Goal: Use online tool/utility: Use online tool/utility

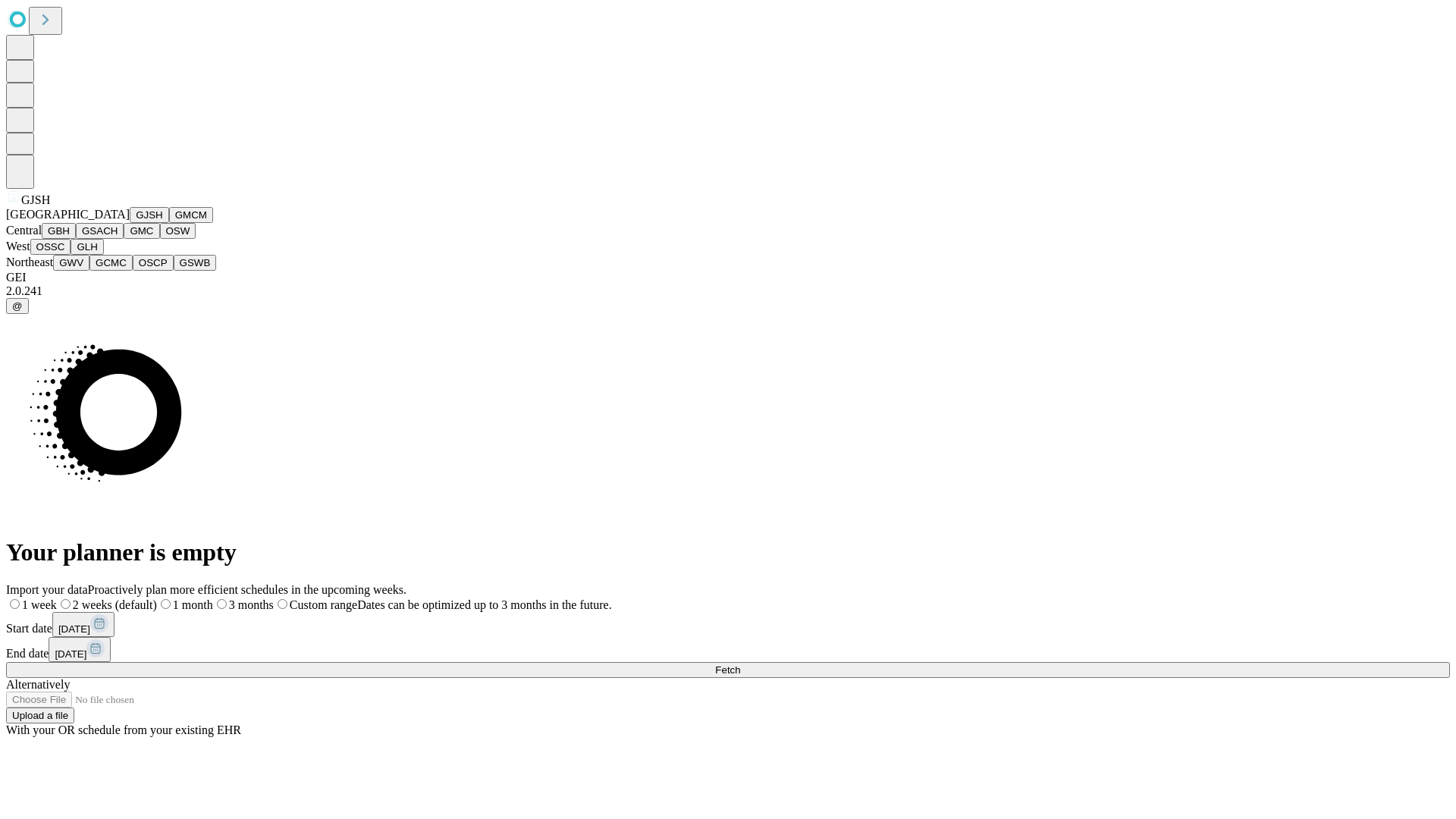
click at [129, 223] on button "GJSH" at bounding box center [149, 215] width 39 height 16
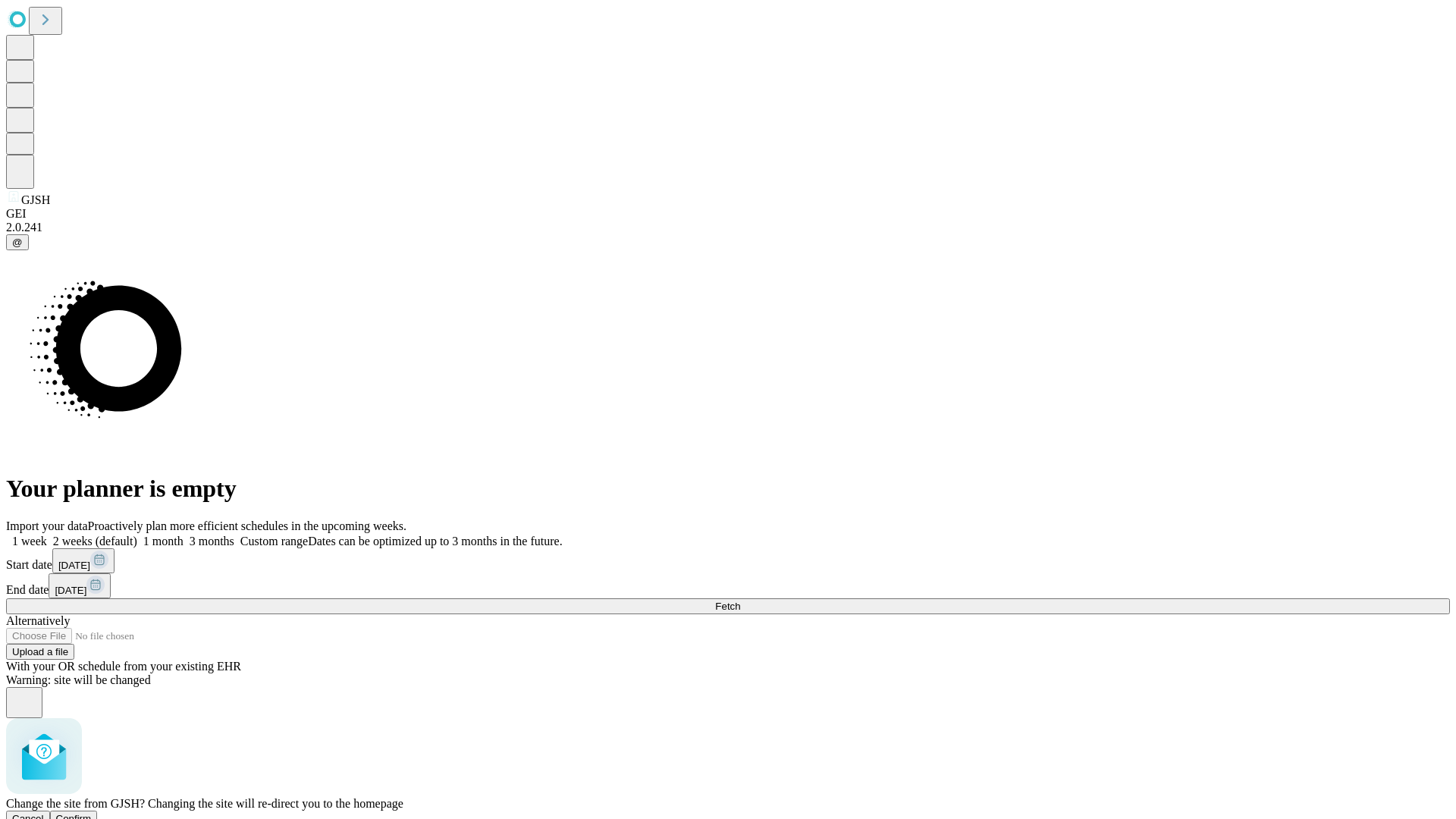
click at [92, 813] on span "Confirm" at bounding box center [74, 818] width 36 height 12
click at [47, 534] on label "1 week" at bounding box center [27, 541] width 41 height 12
click at [740, 600] on span "Fetch" at bounding box center [728, 606] width 25 height 12
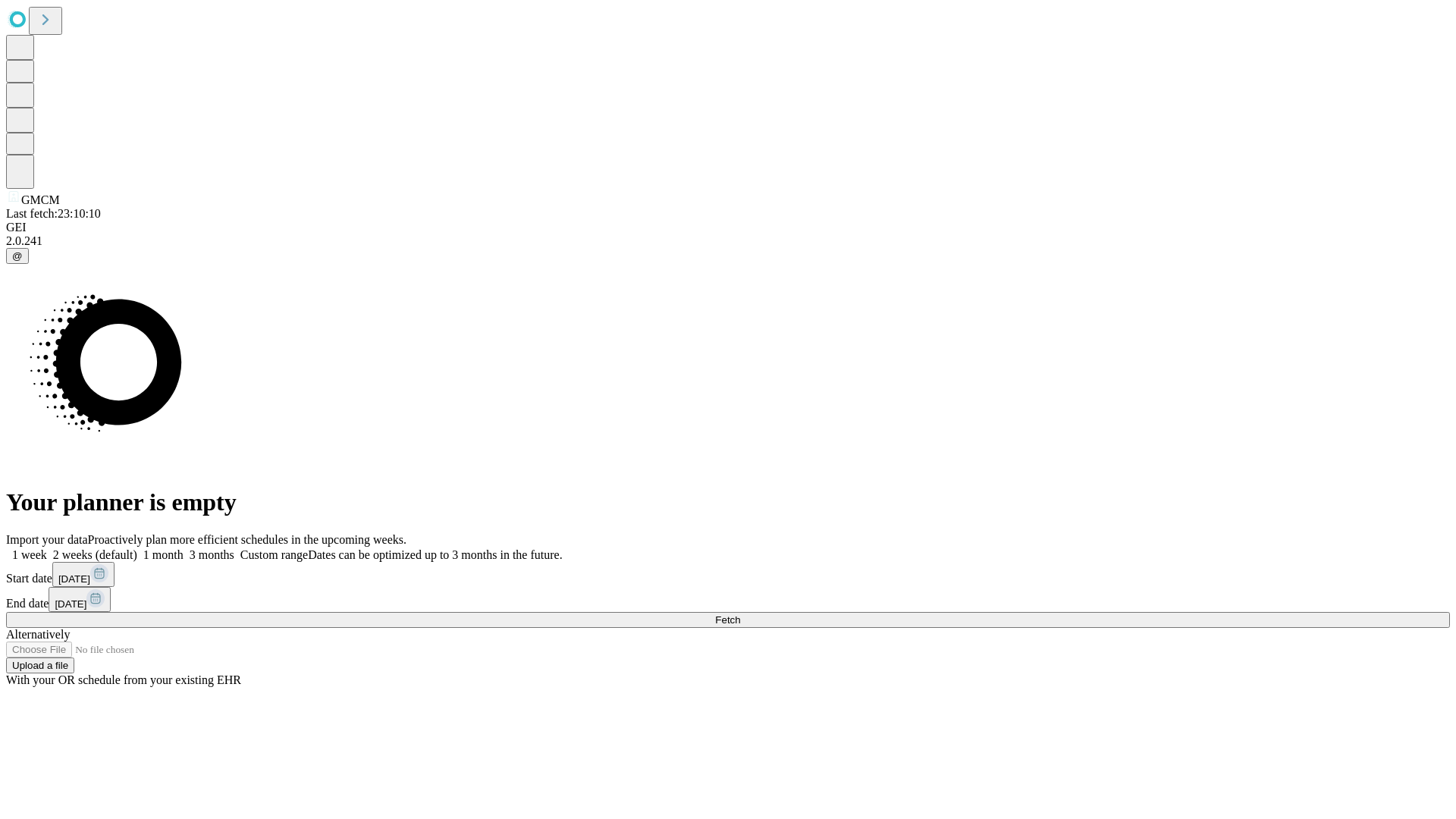
click at [740, 615] on span "Fetch" at bounding box center [728, 620] width 25 height 12
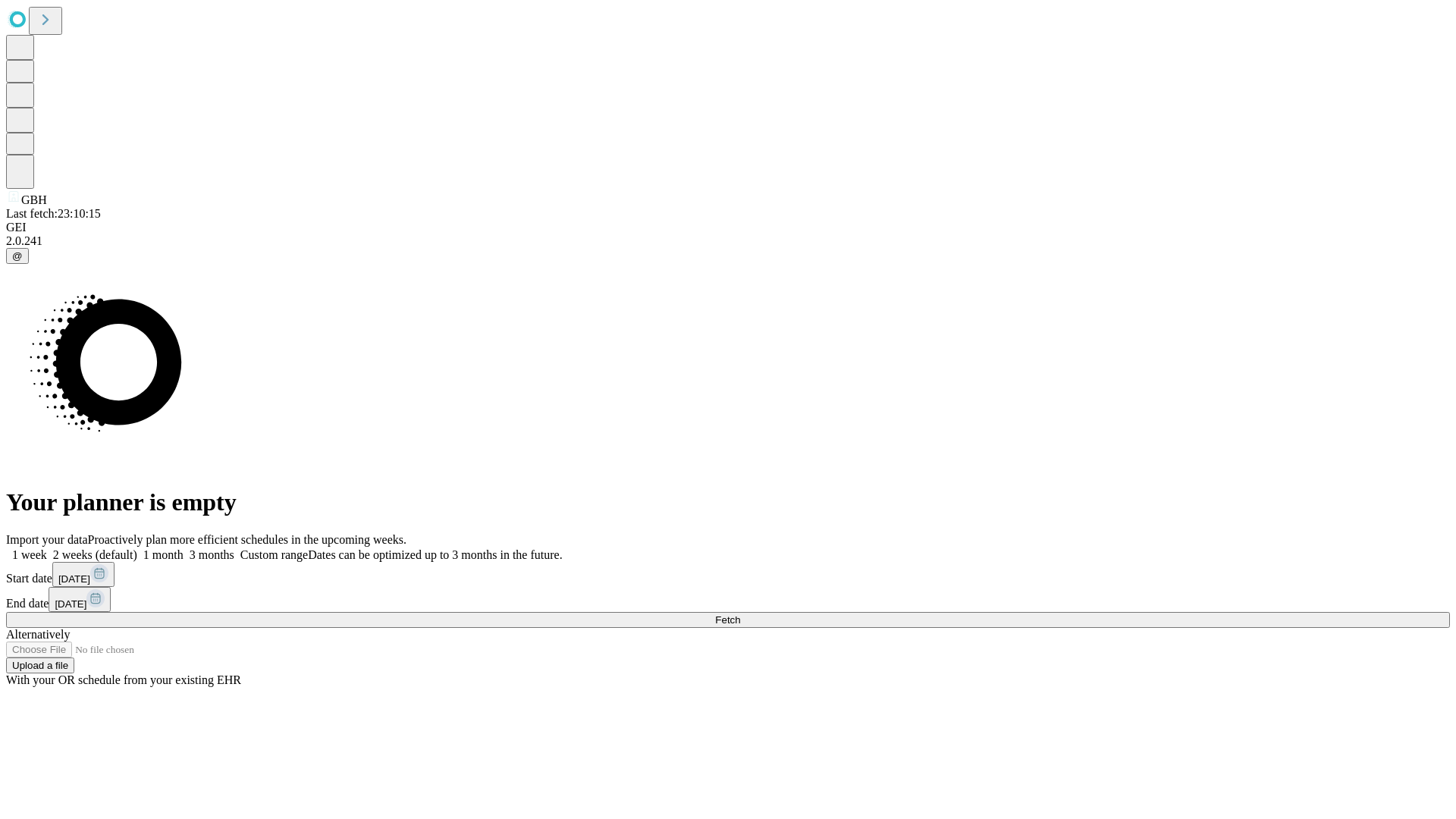
click at [47, 549] on label "1 week" at bounding box center [27, 555] width 41 height 12
click at [740, 615] on span "Fetch" at bounding box center [728, 620] width 25 height 12
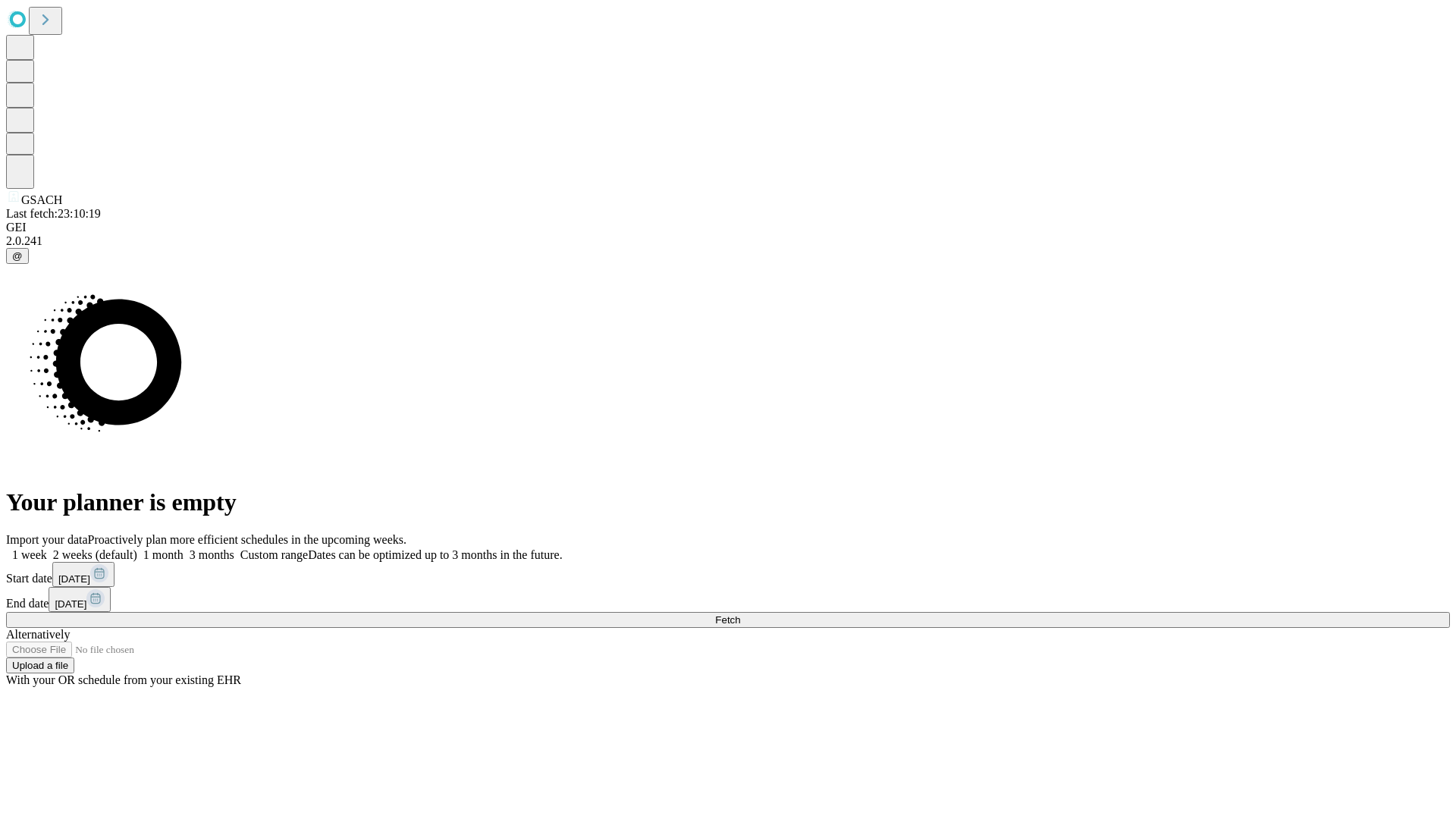
click at [47, 549] on label "1 week" at bounding box center [27, 555] width 41 height 12
click at [740, 615] on span "Fetch" at bounding box center [728, 620] width 25 height 12
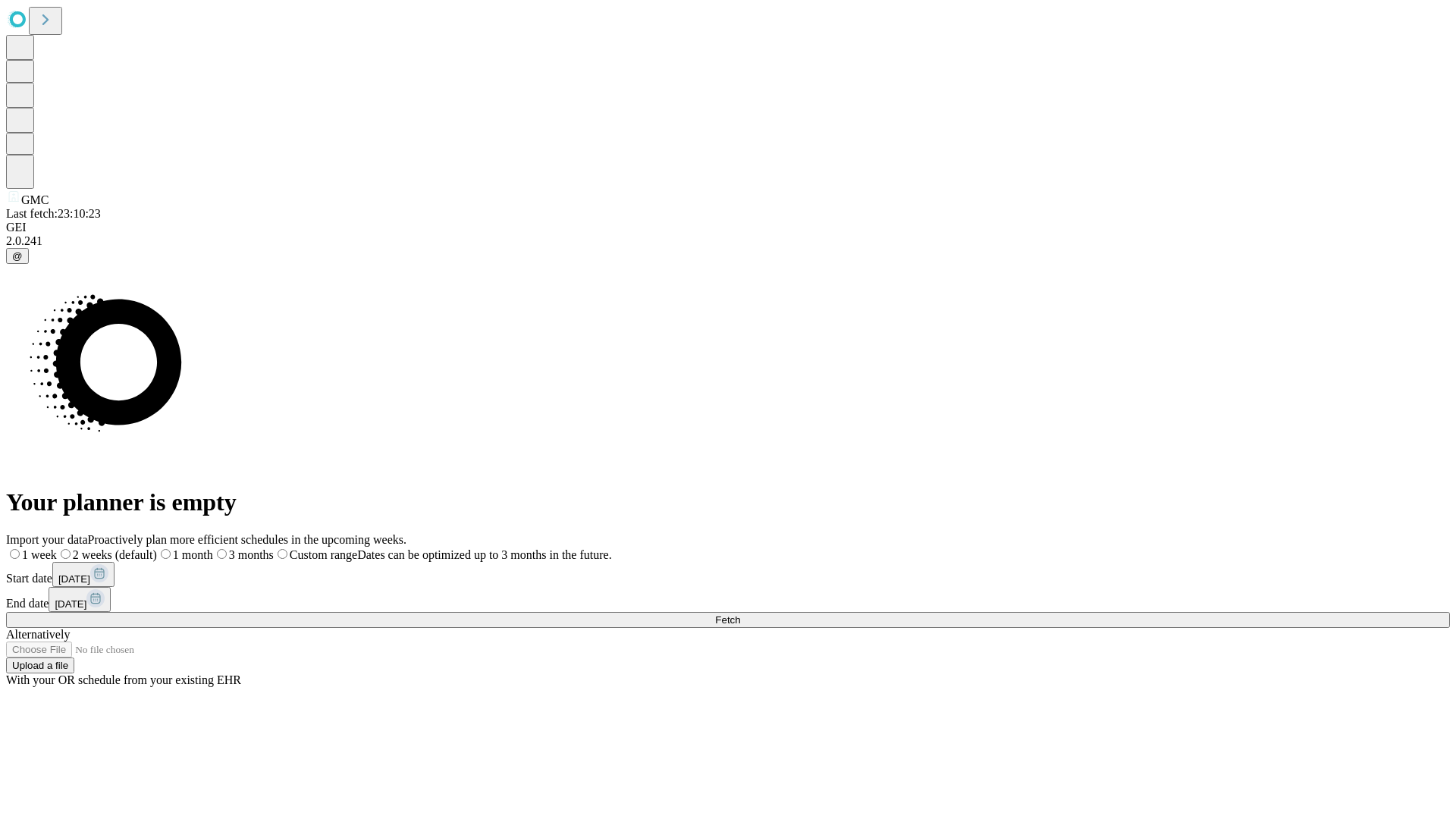
click at [740, 615] on span "Fetch" at bounding box center [728, 620] width 25 height 12
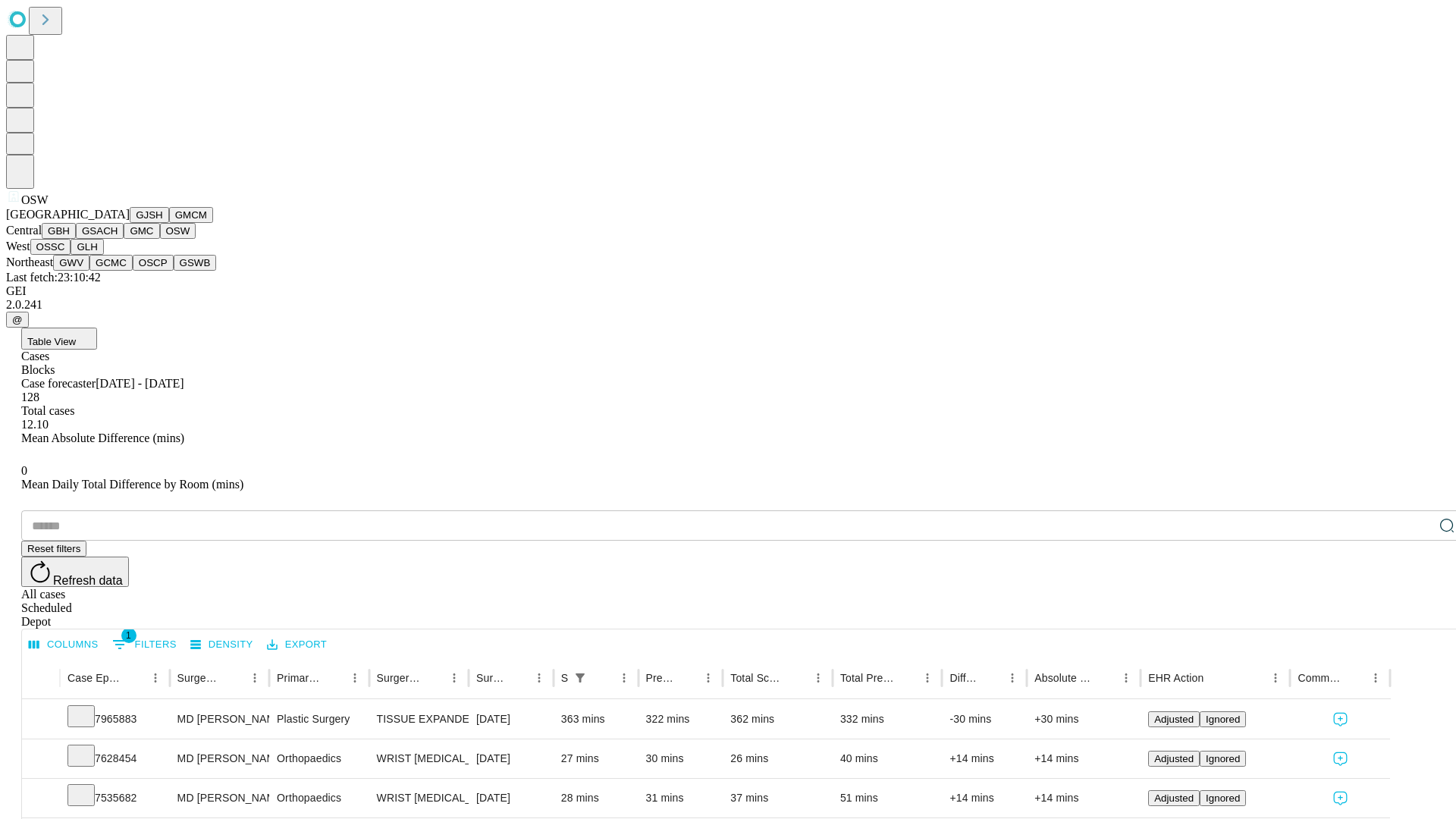
click at [71, 255] on button "OSSC" at bounding box center [51, 247] width 41 height 16
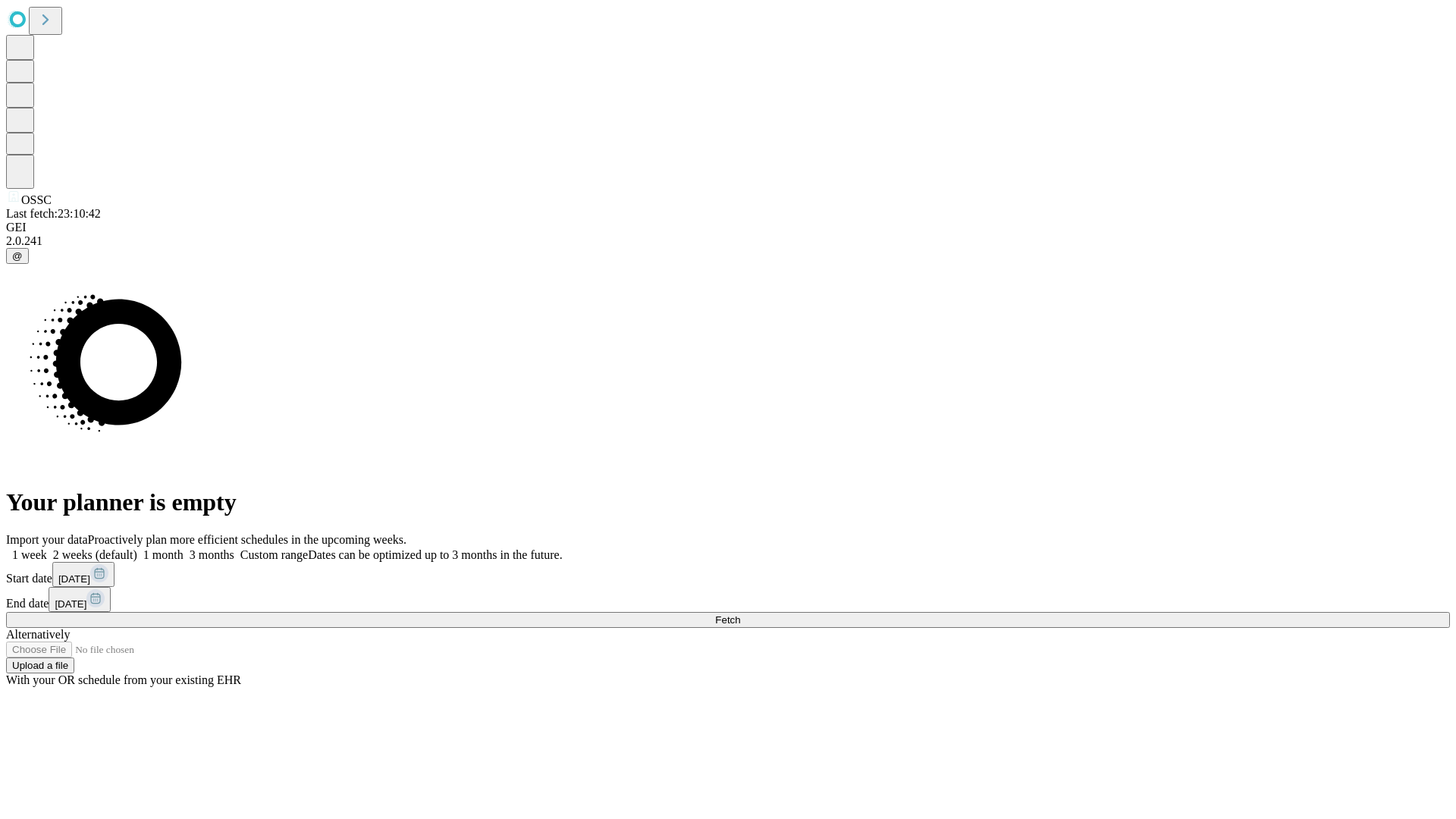
click at [47, 549] on label "1 week" at bounding box center [27, 555] width 41 height 12
click at [740, 615] on span "Fetch" at bounding box center [728, 620] width 25 height 12
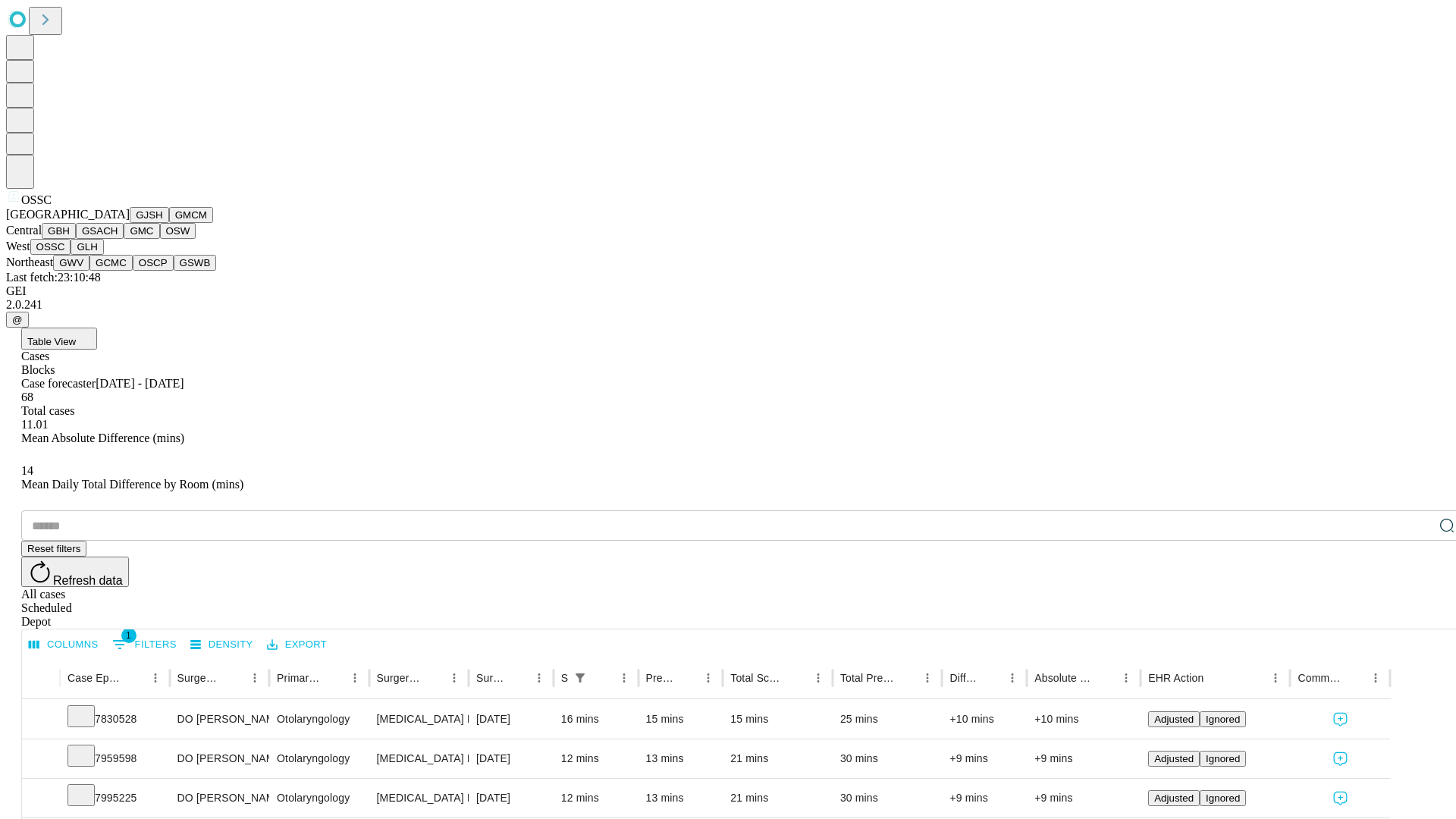
click at [103, 255] on button "GLH" at bounding box center [87, 247] width 33 height 16
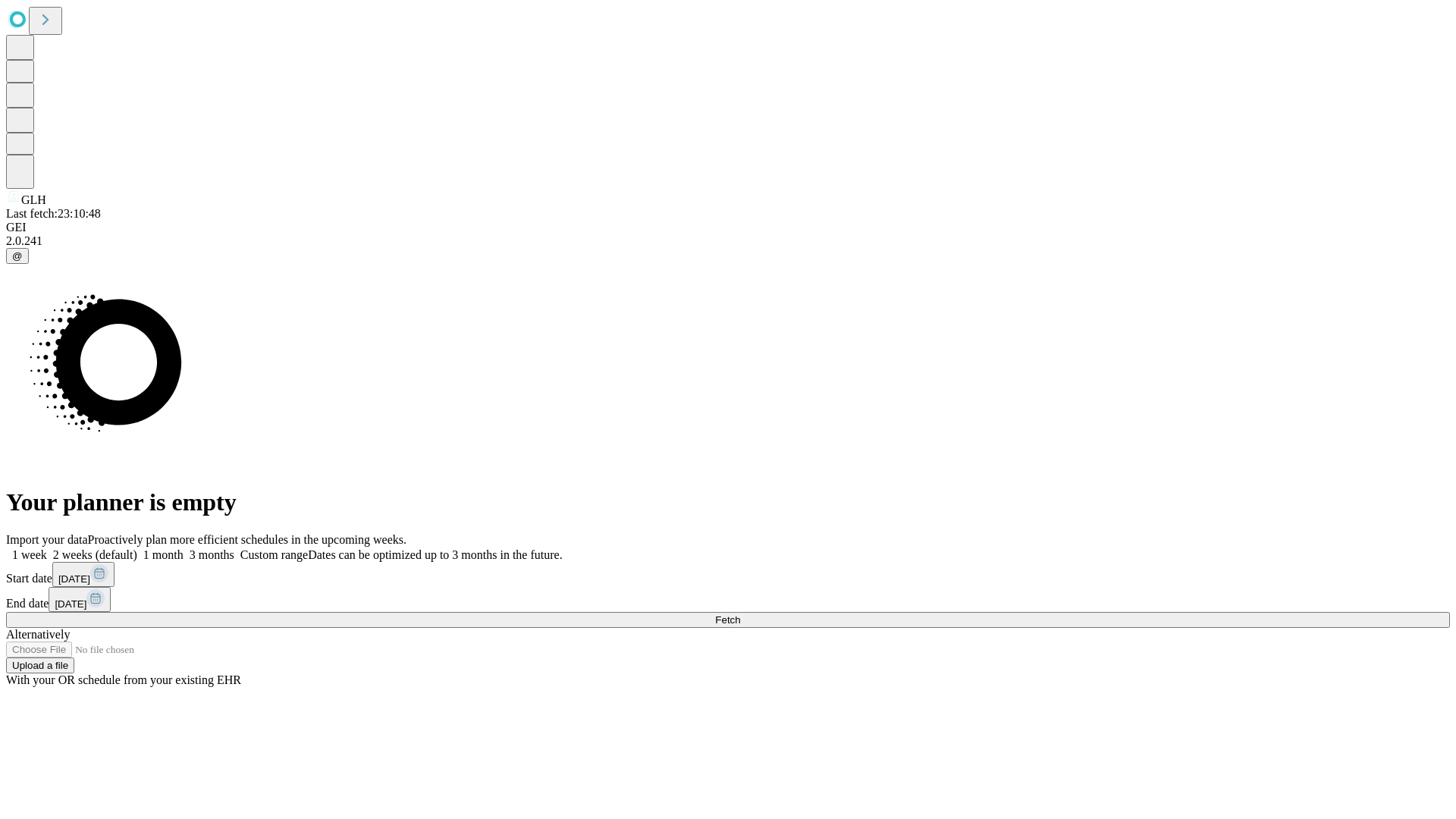
click at [47, 549] on label "1 week" at bounding box center [27, 555] width 41 height 12
click at [740, 615] on span "Fetch" at bounding box center [728, 620] width 25 height 12
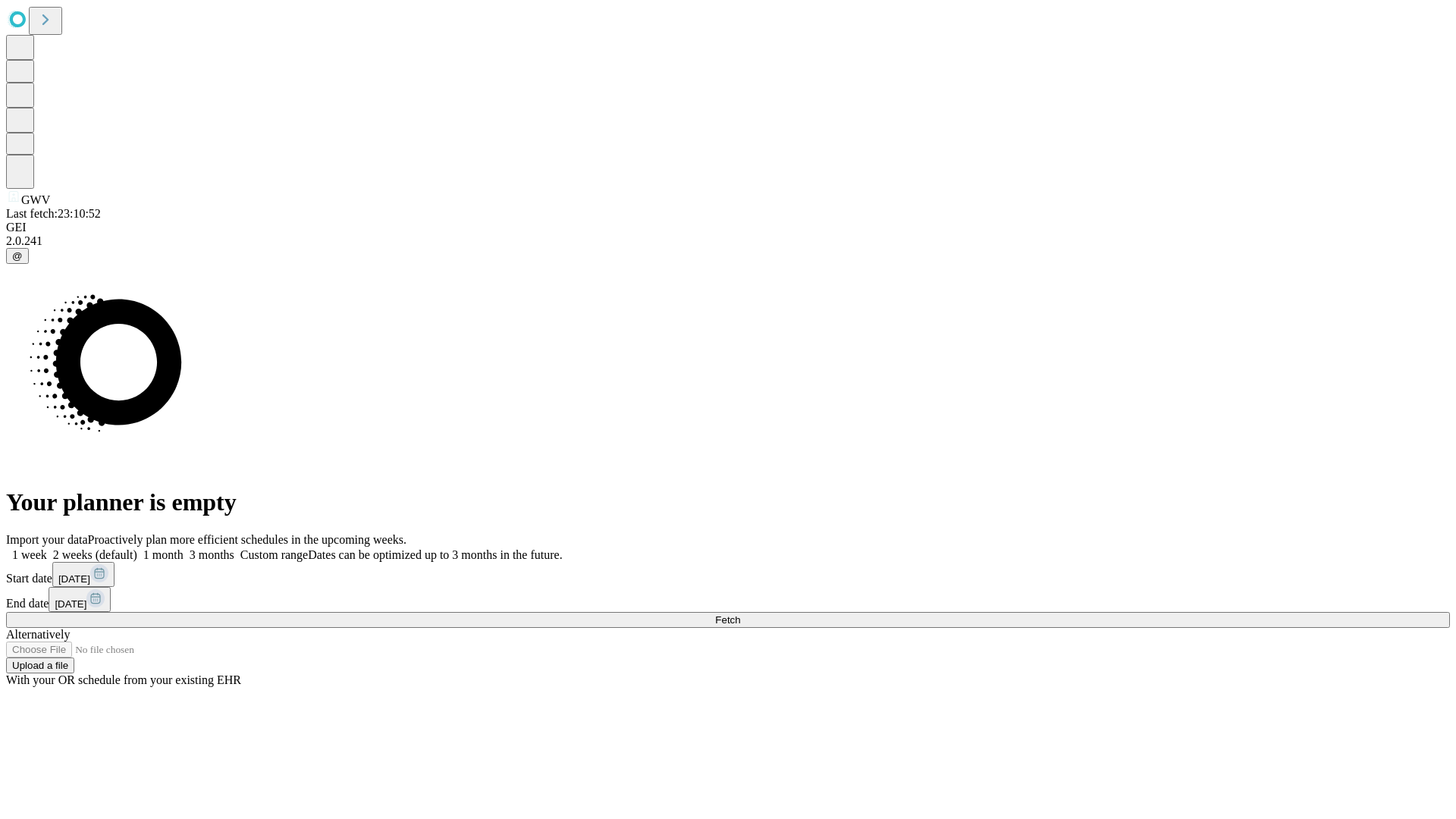
click at [47, 549] on label "1 week" at bounding box center [27, 555] width 41 height 12
click at [740, 615] on span "Fetch" at bounding box center [728, 620] width 25 height 12
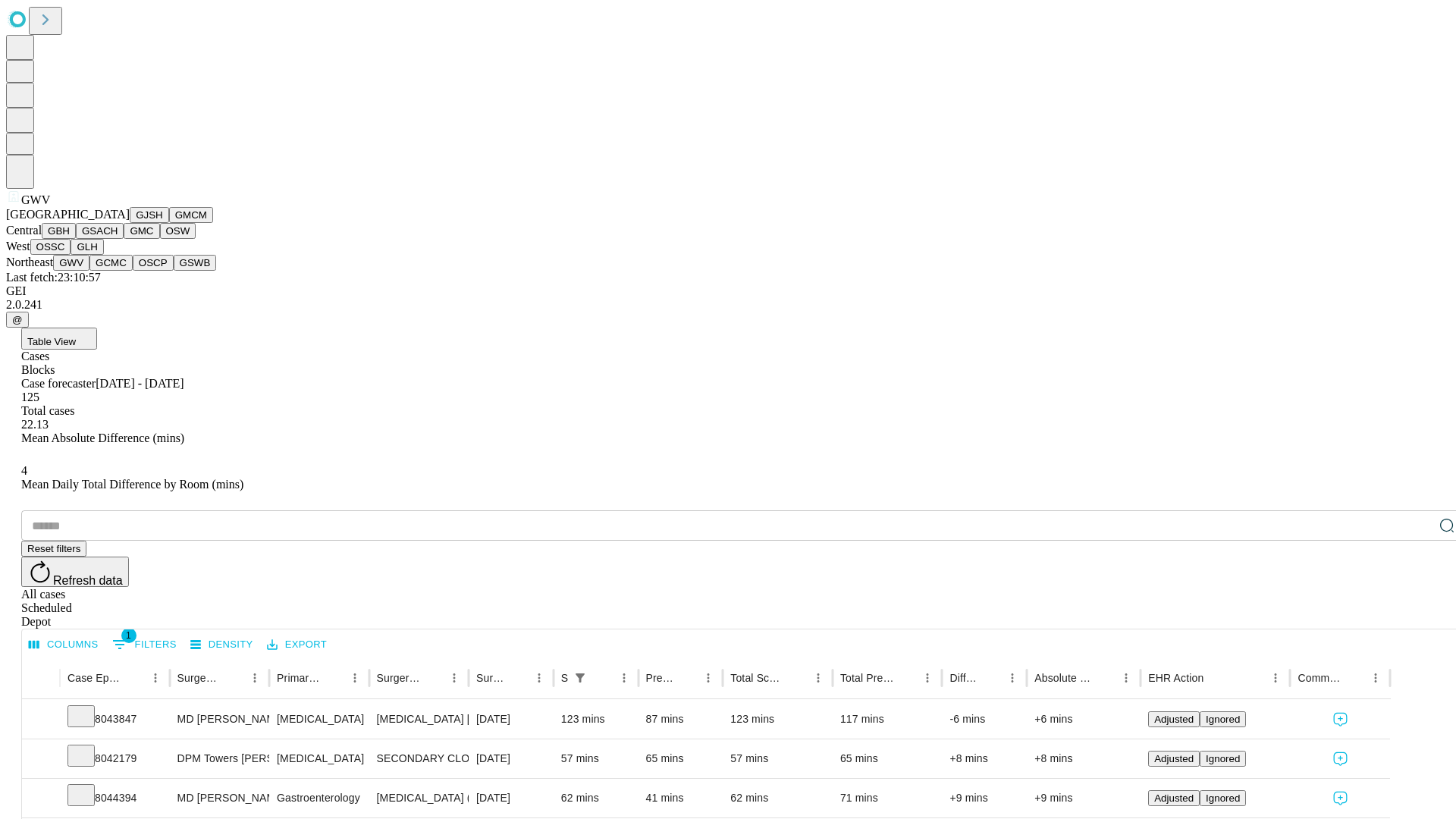
click at [118, 270] on button "GCMC" at bounding box center [111, 263] width 43 height 16
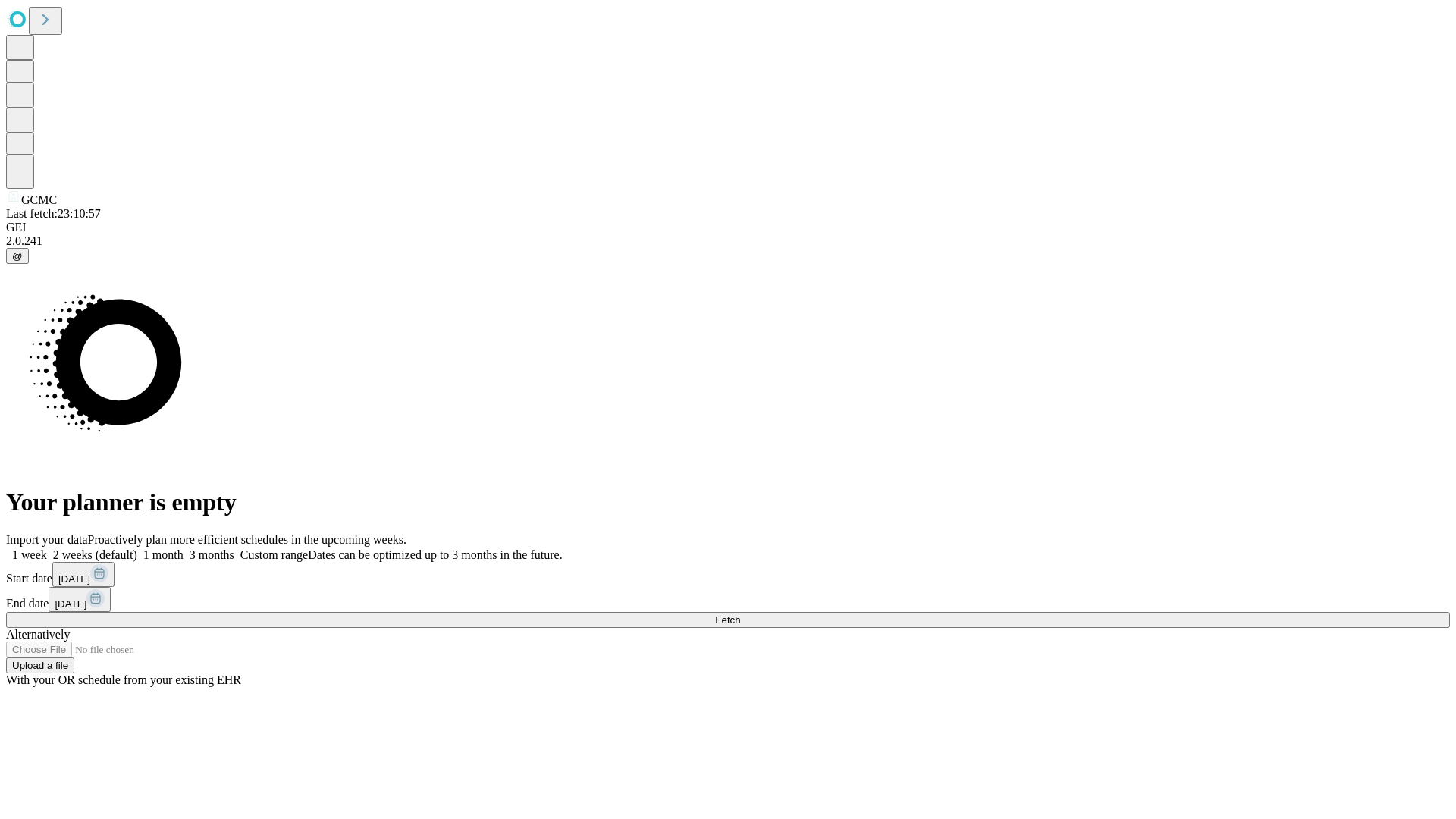
click at [47, 549] on label "1 week" at bounding box center [27, 555] width 41 height 12
click at [740, 615] on span "Fetch" at bounding box center [728, 620] width 25 height 12
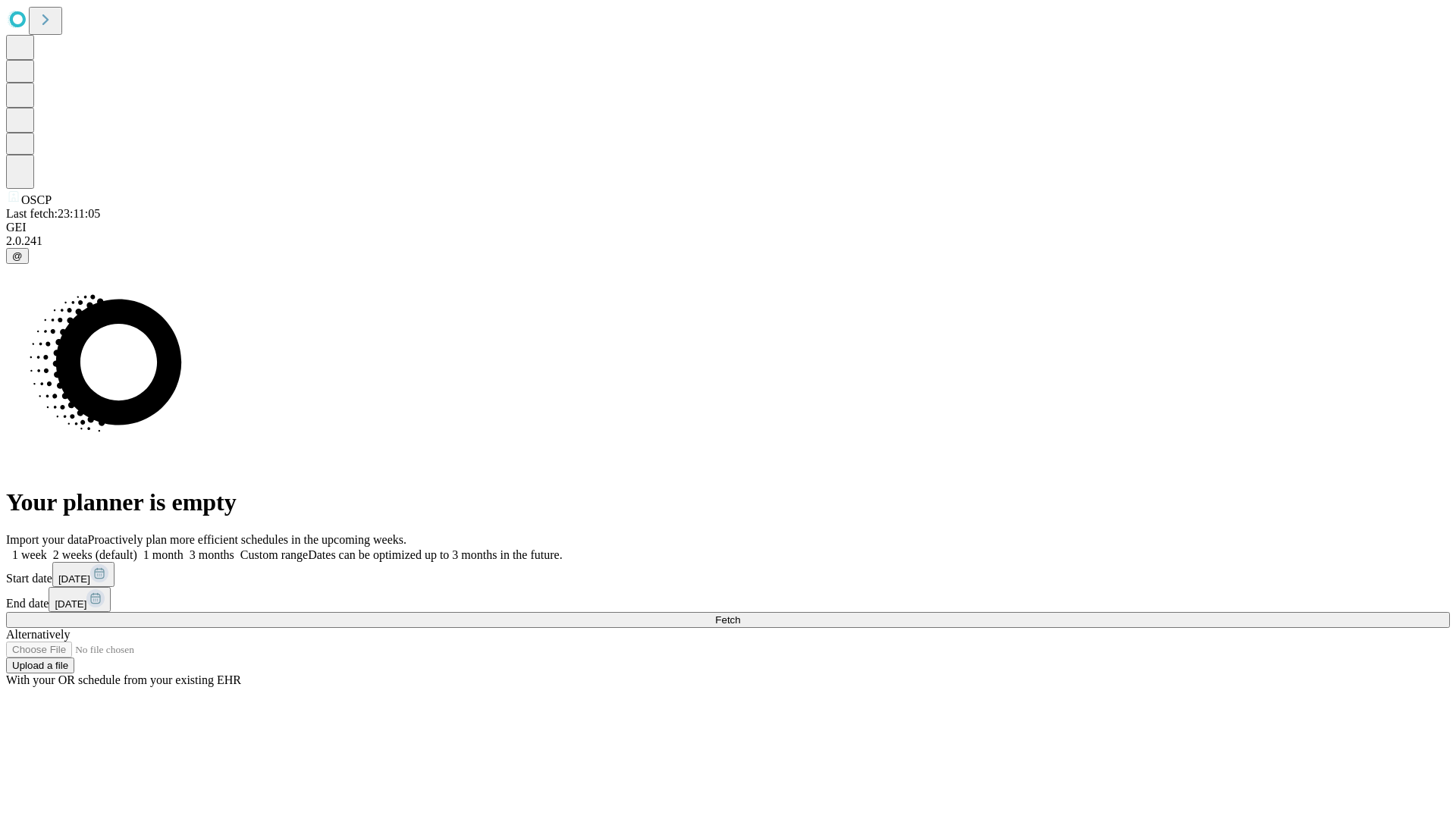
click at [47, 549] on label "1 week" at bounding box center [27, 555] width 41 height 12
click at [740, 615] on span "Fetch" at bounding box center [728, 620] width 25 height 12
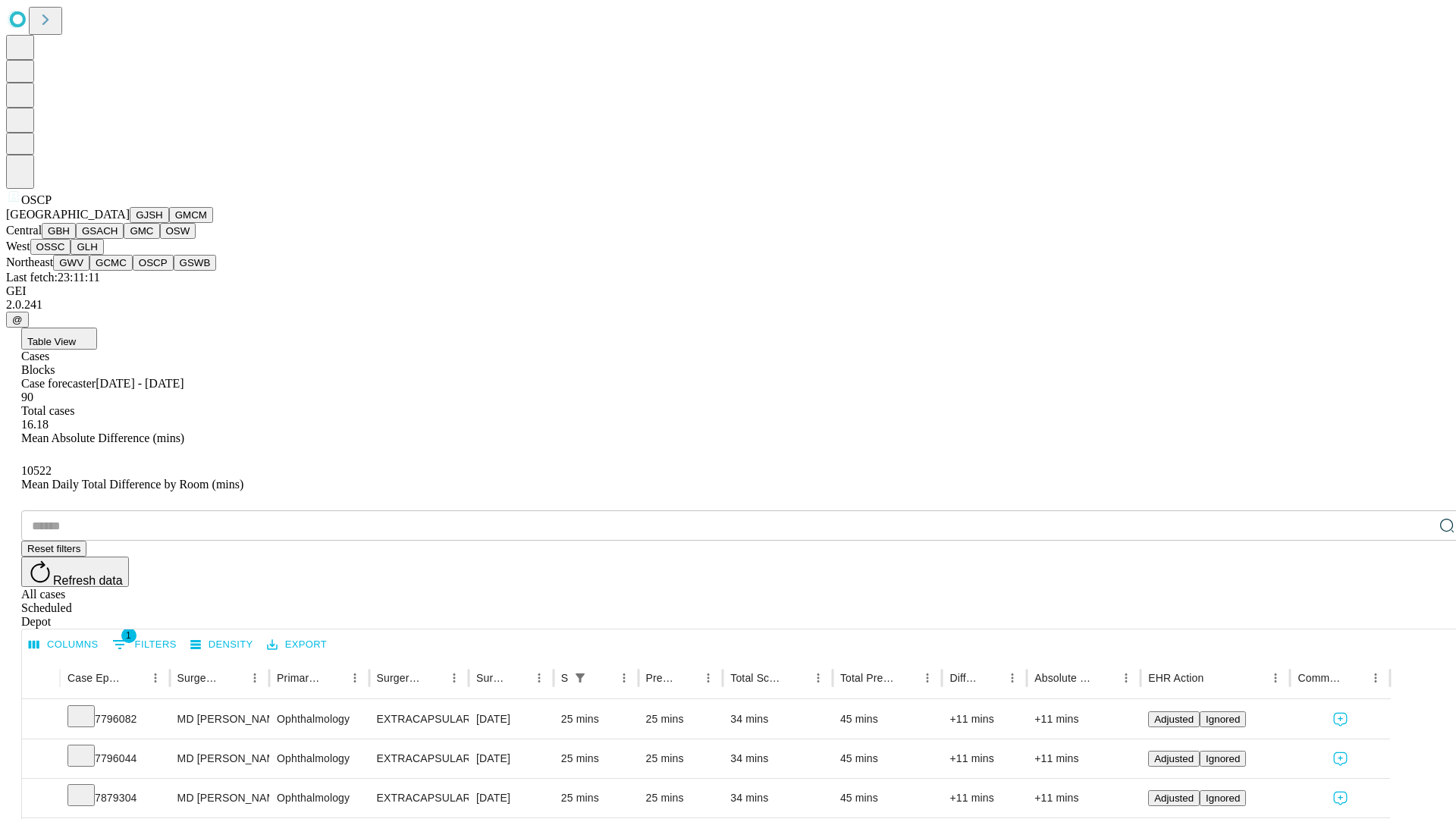
click at [174, 270] on button "GSWB" at bounding box center [195, 263] width 43 height 16
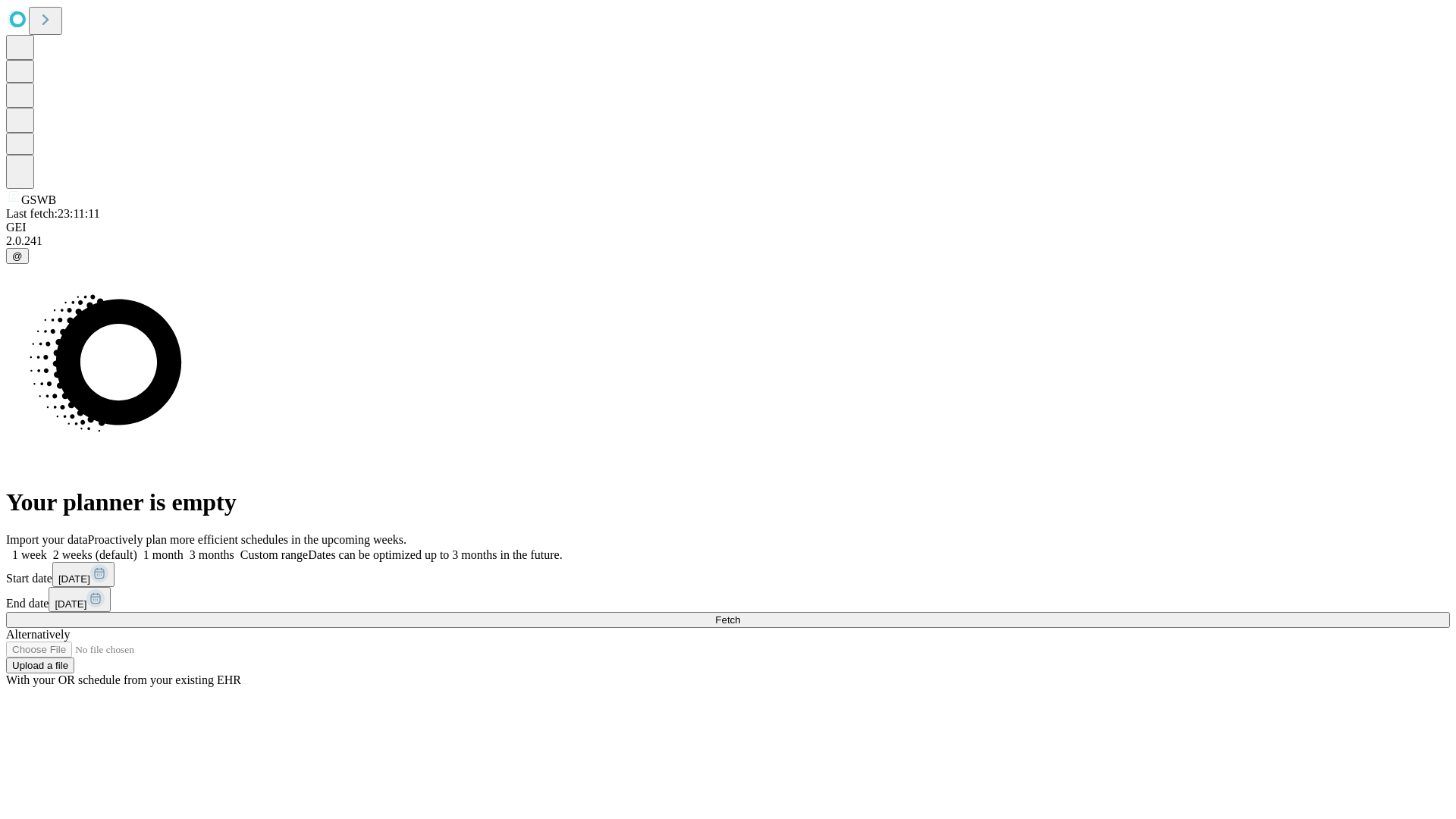
click at [47, 549] on label "1 week" at bounding box center [27, 555] width 41 height 12
click at [740, 615] on span "Fetch" at bounding box center [728, 620] width 25 height 12
